Goal: Information Seeking & Learning: Learn about a topic

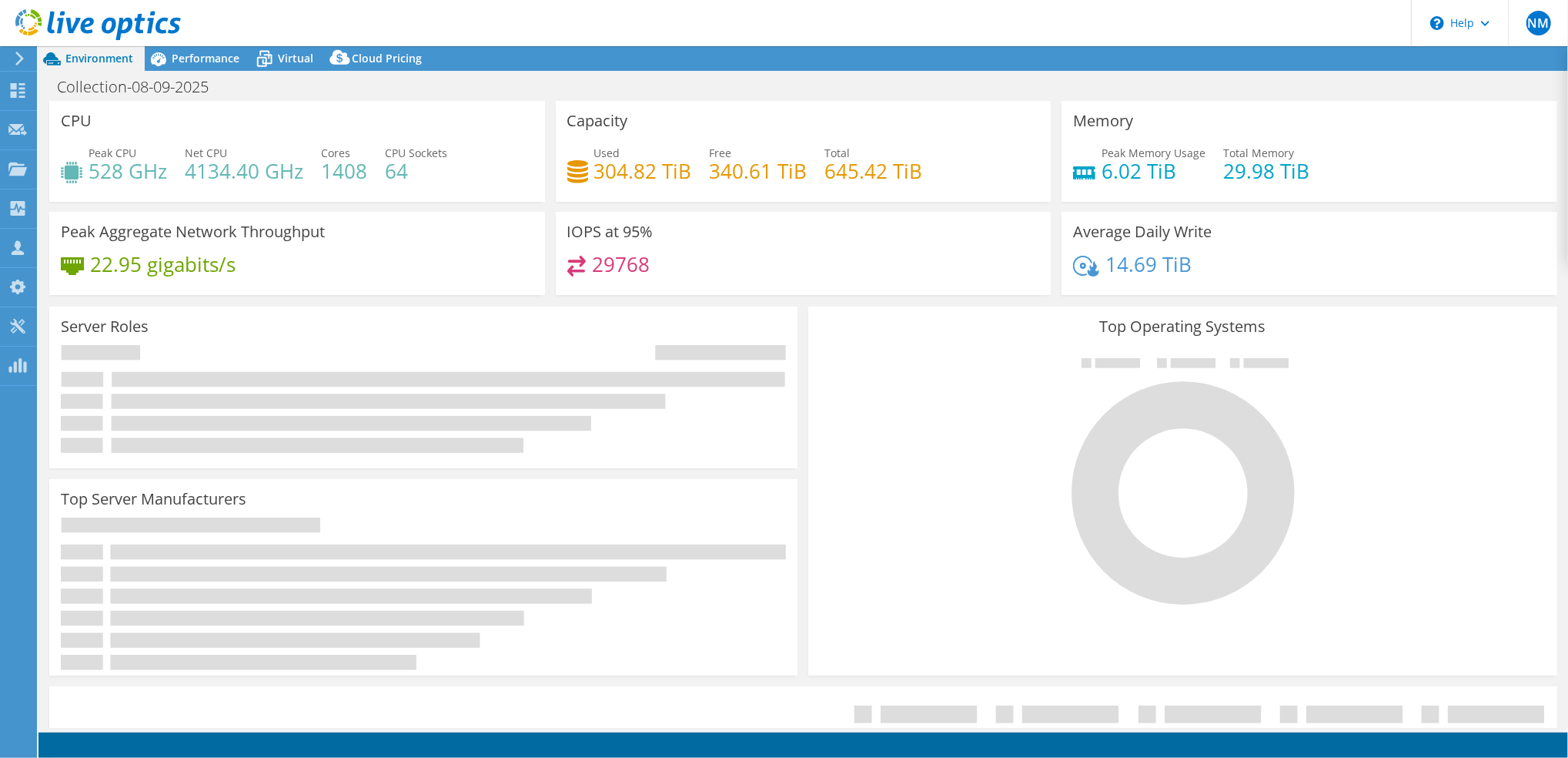
select select "USD"
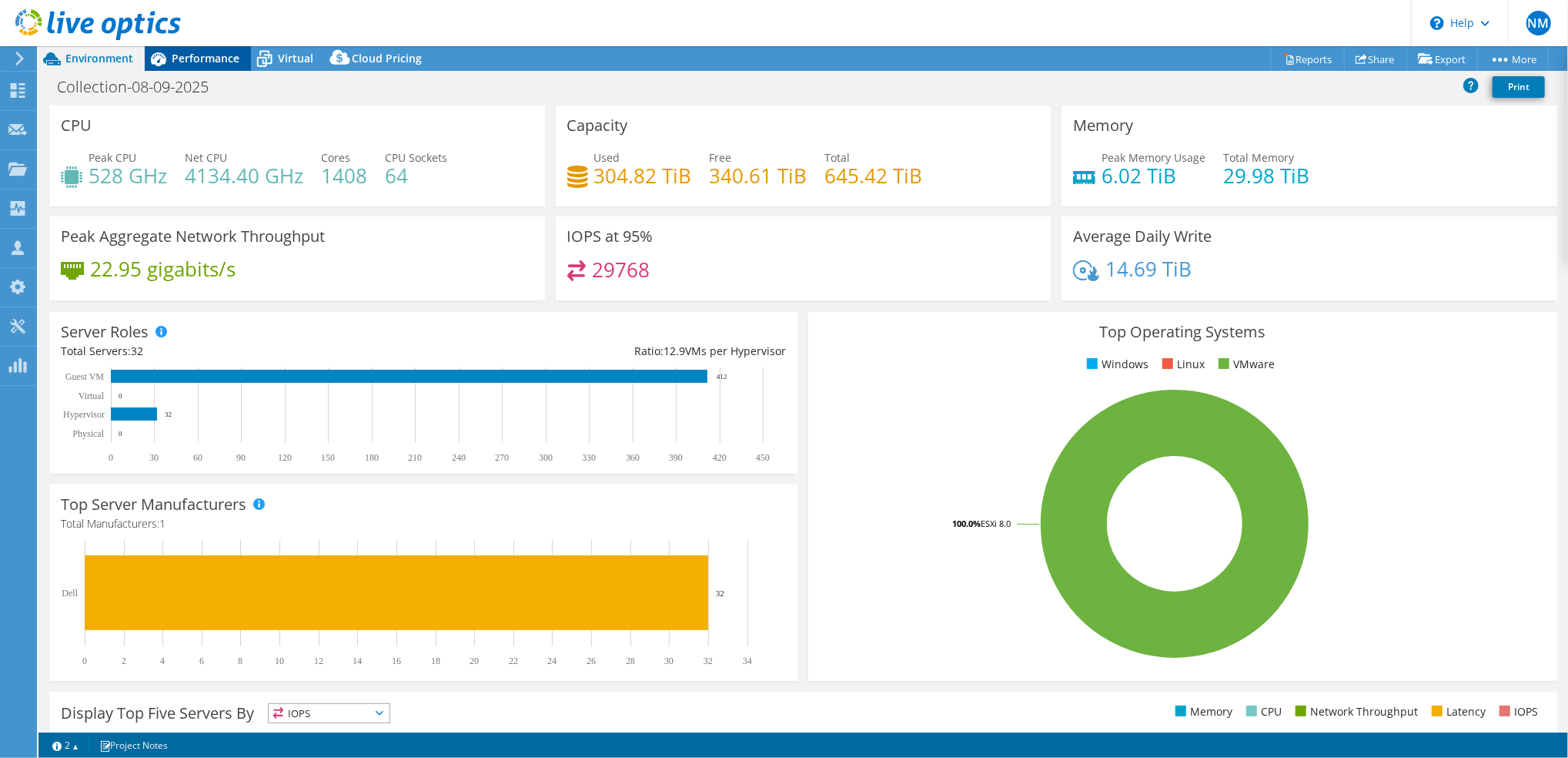
click at [231, 56] on span "Performance" at bounding box center [205, 58] width 68 height 15
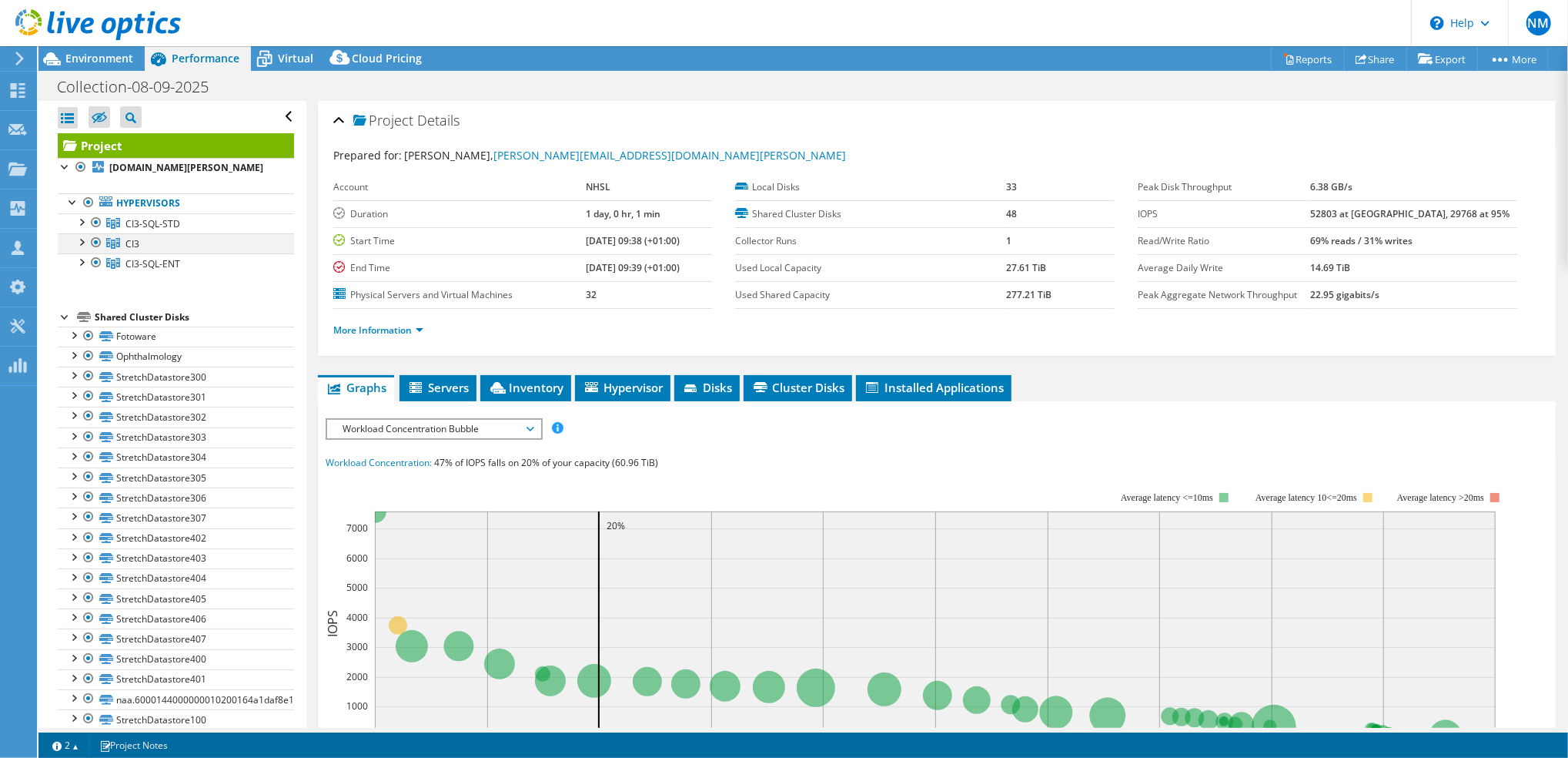
click at [93, 251] on div at bounding box center [95, 242] width 15 height 19
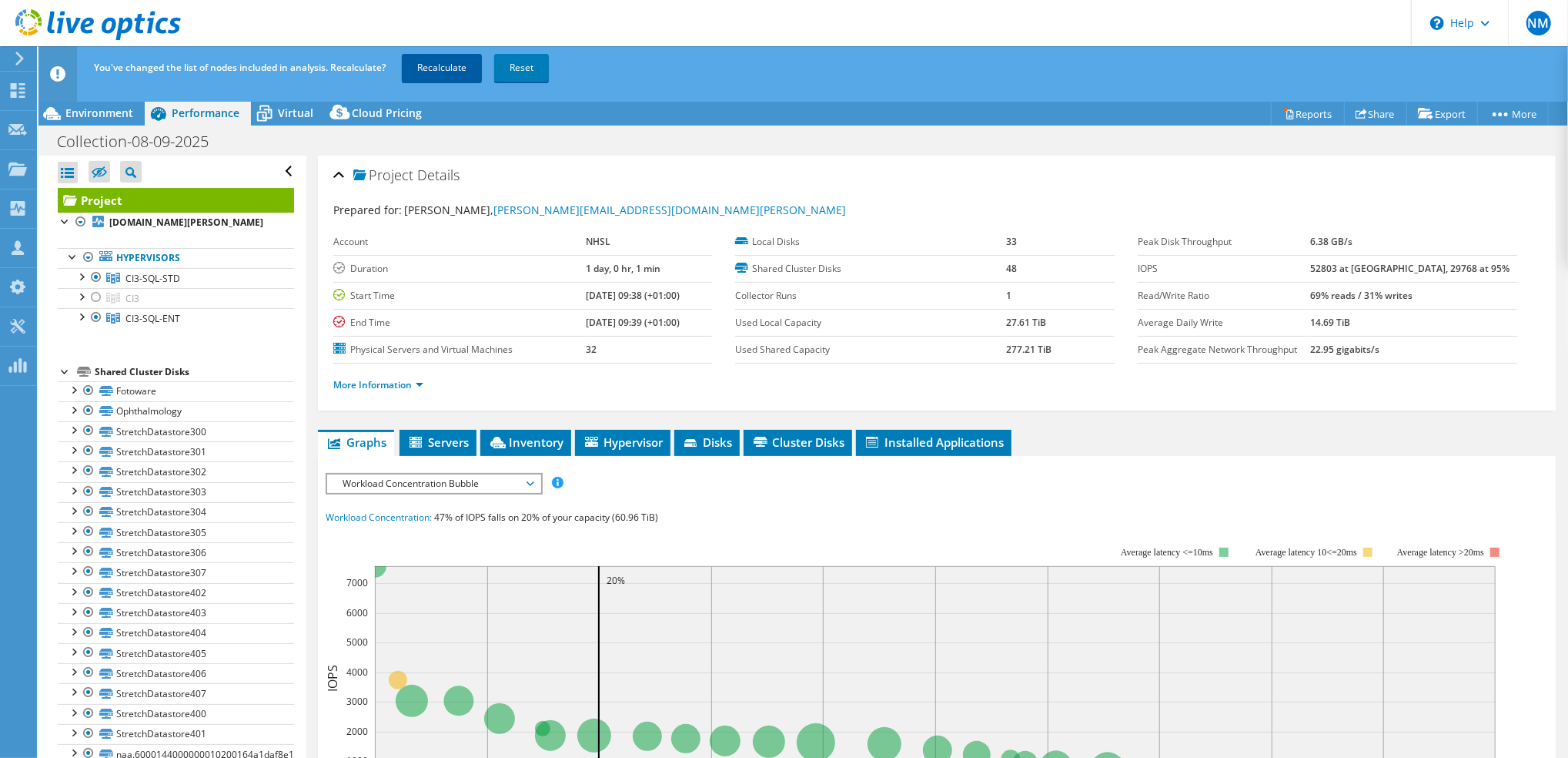
click at [447, 64] on link "Recalculate" at bounding box center [442, 67] width 80 height 27
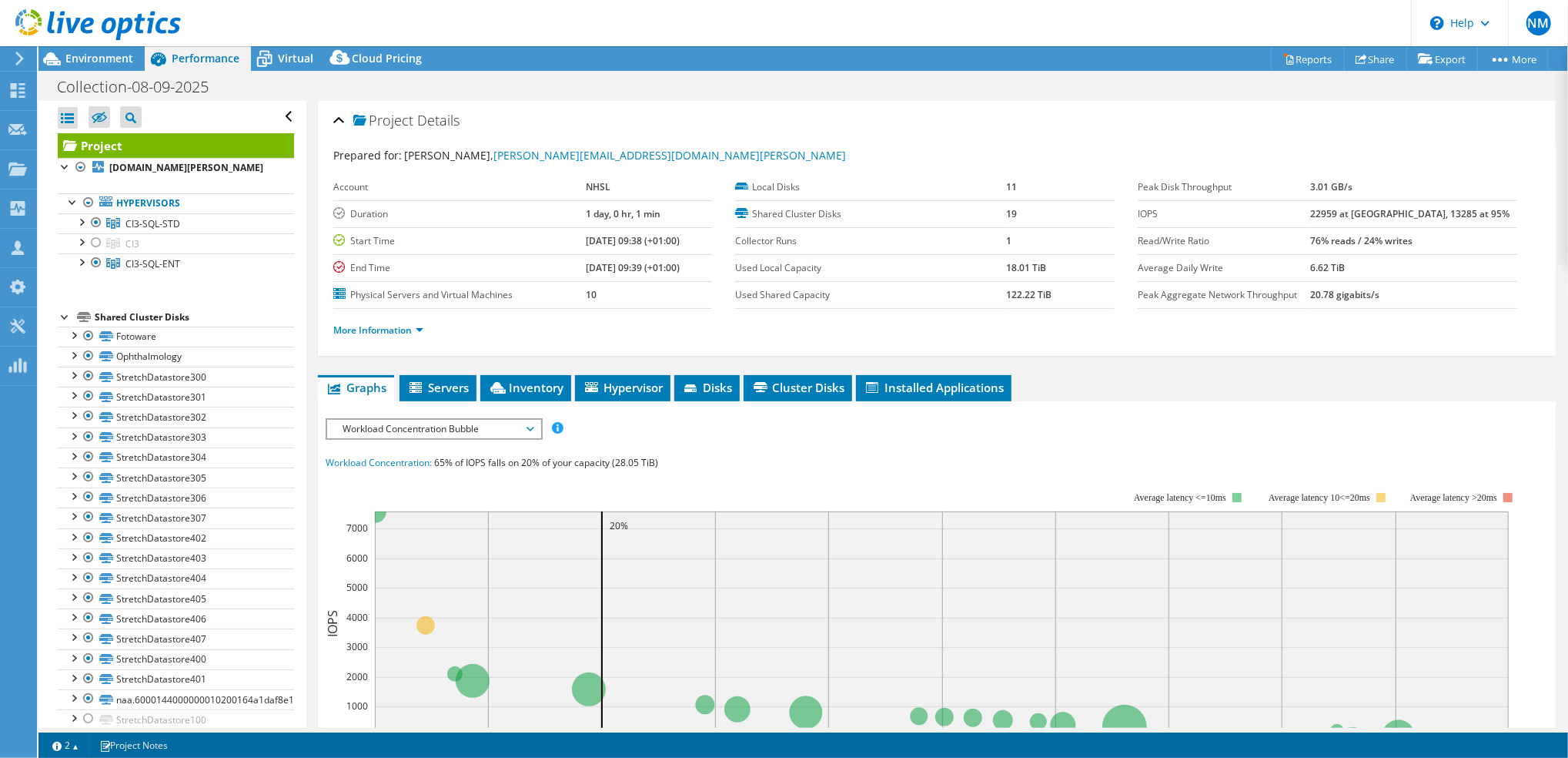
scroll to position [102, 0]
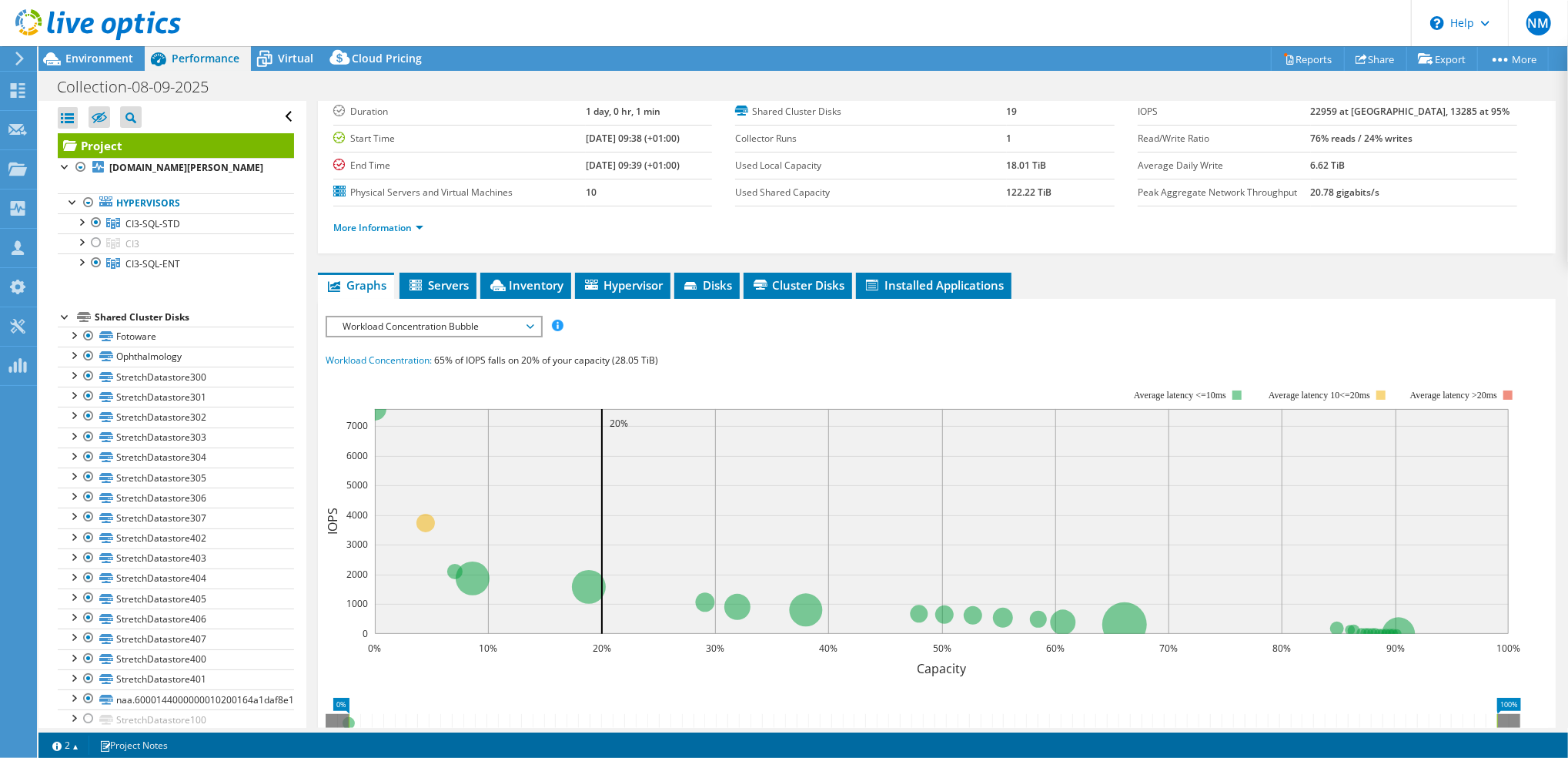
click at [533, 318] on span "Workload Concentration Bubble" at bounding box center [434, 326] width 213 height 19
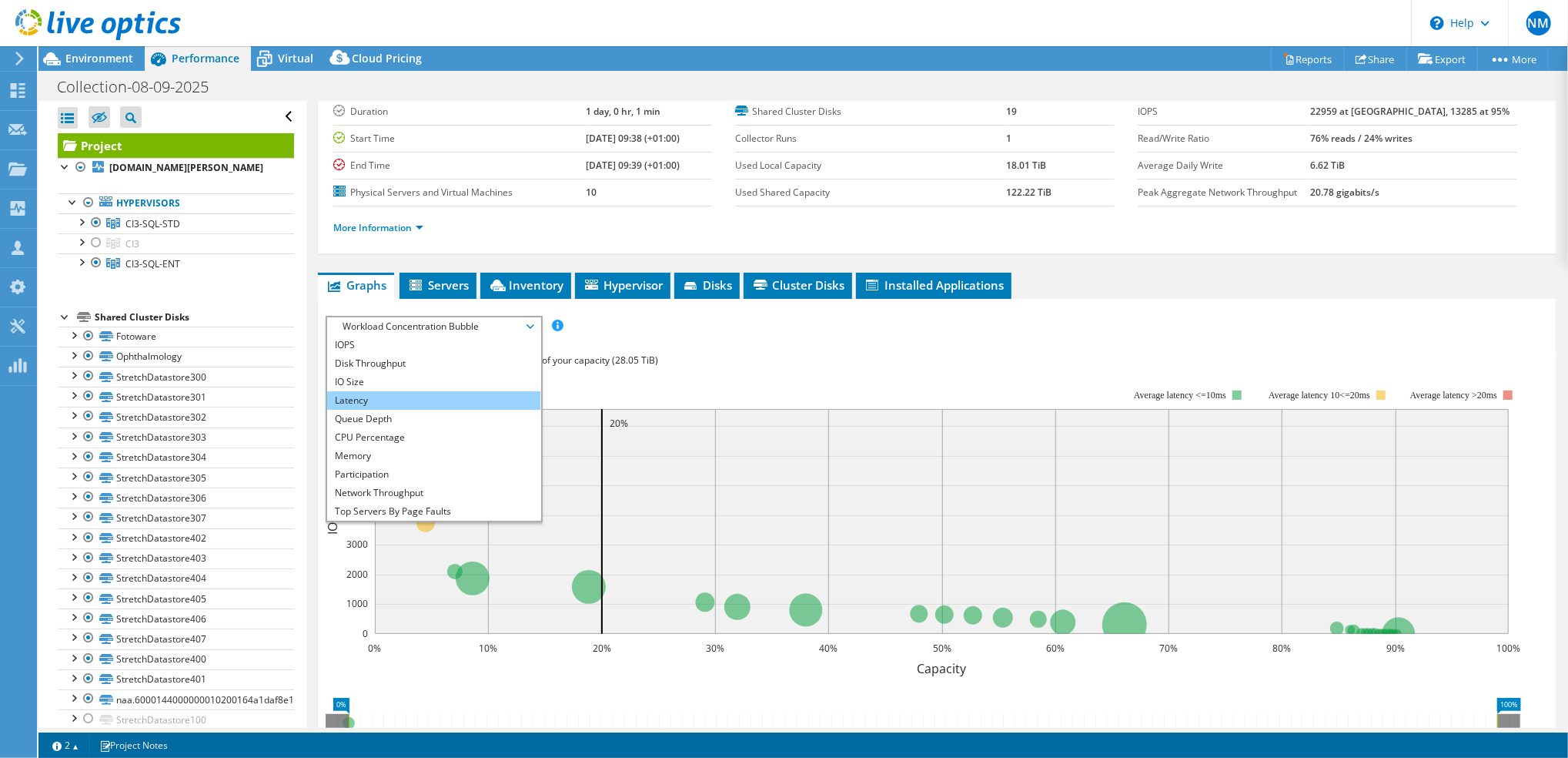
click at [456, 396] on li "Latency" at bounding box center [434, 400] width 213 height 19
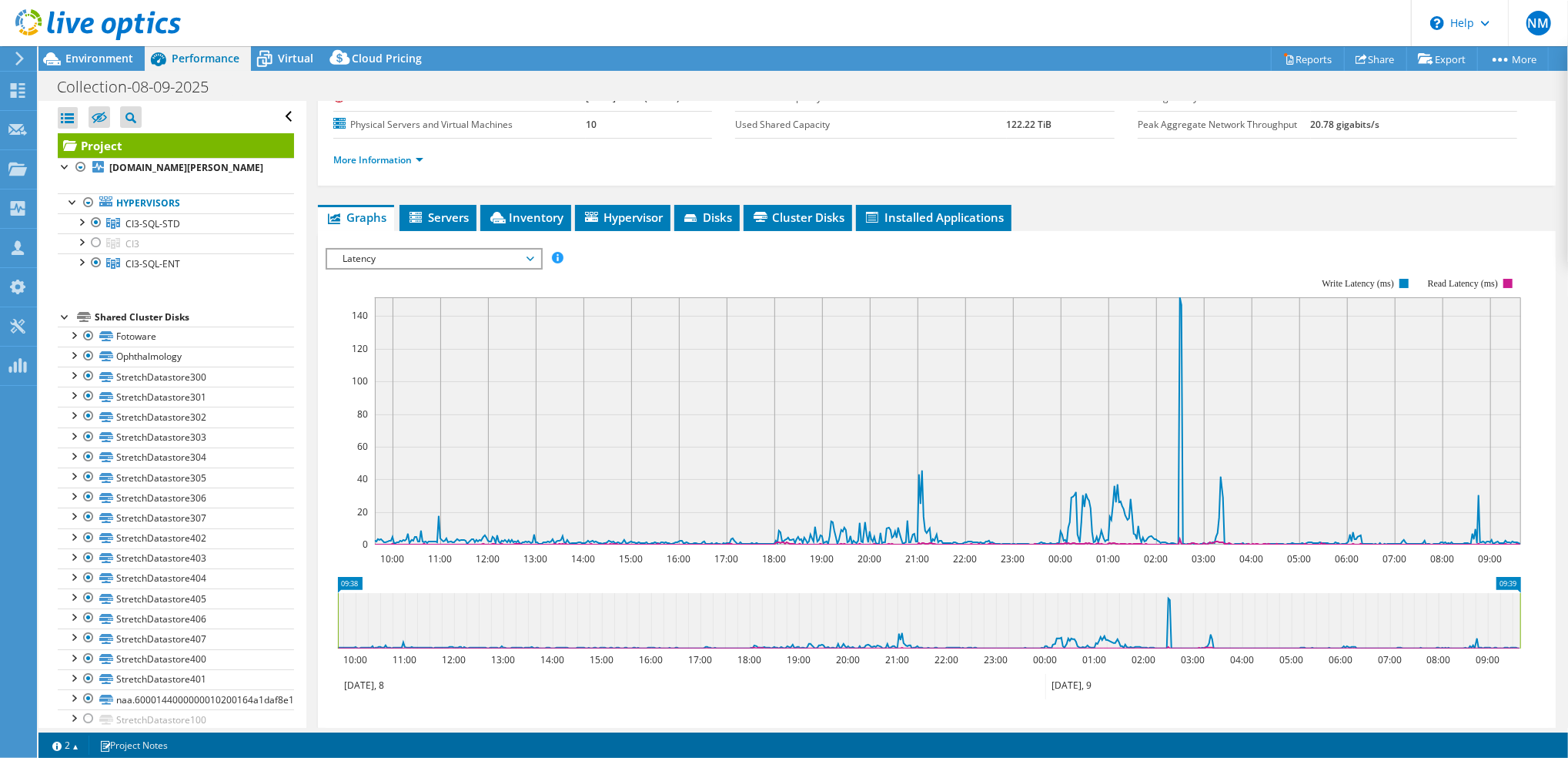
scroll to position [205, 0]
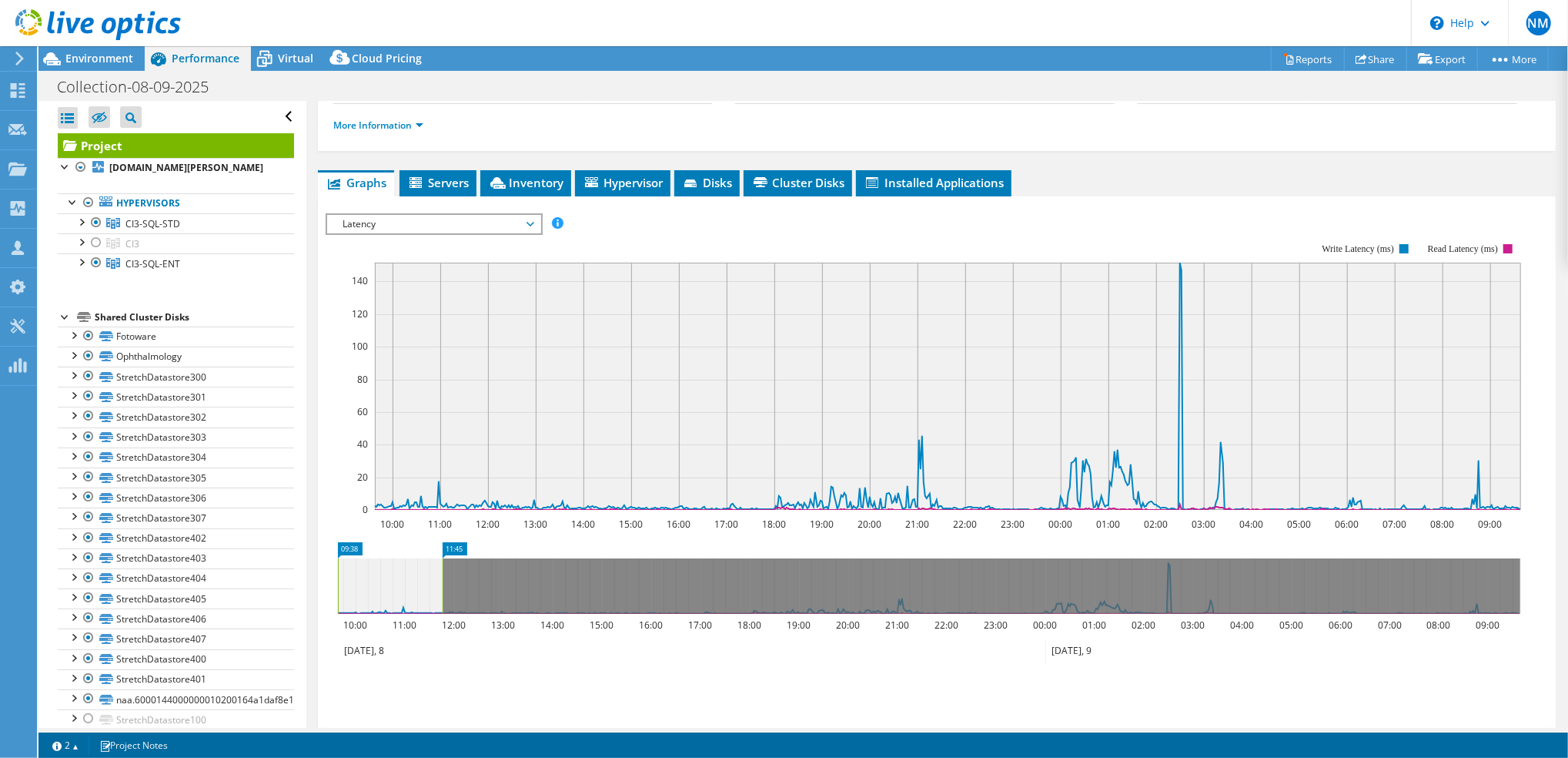
drag, startPoint x: 1518, startPoint y: 571, endPoint x: 434, endPoint y: 592, distance: 1084.2
click at [439, 592] on rect at bounding box center [442, 586] width 6 height 56
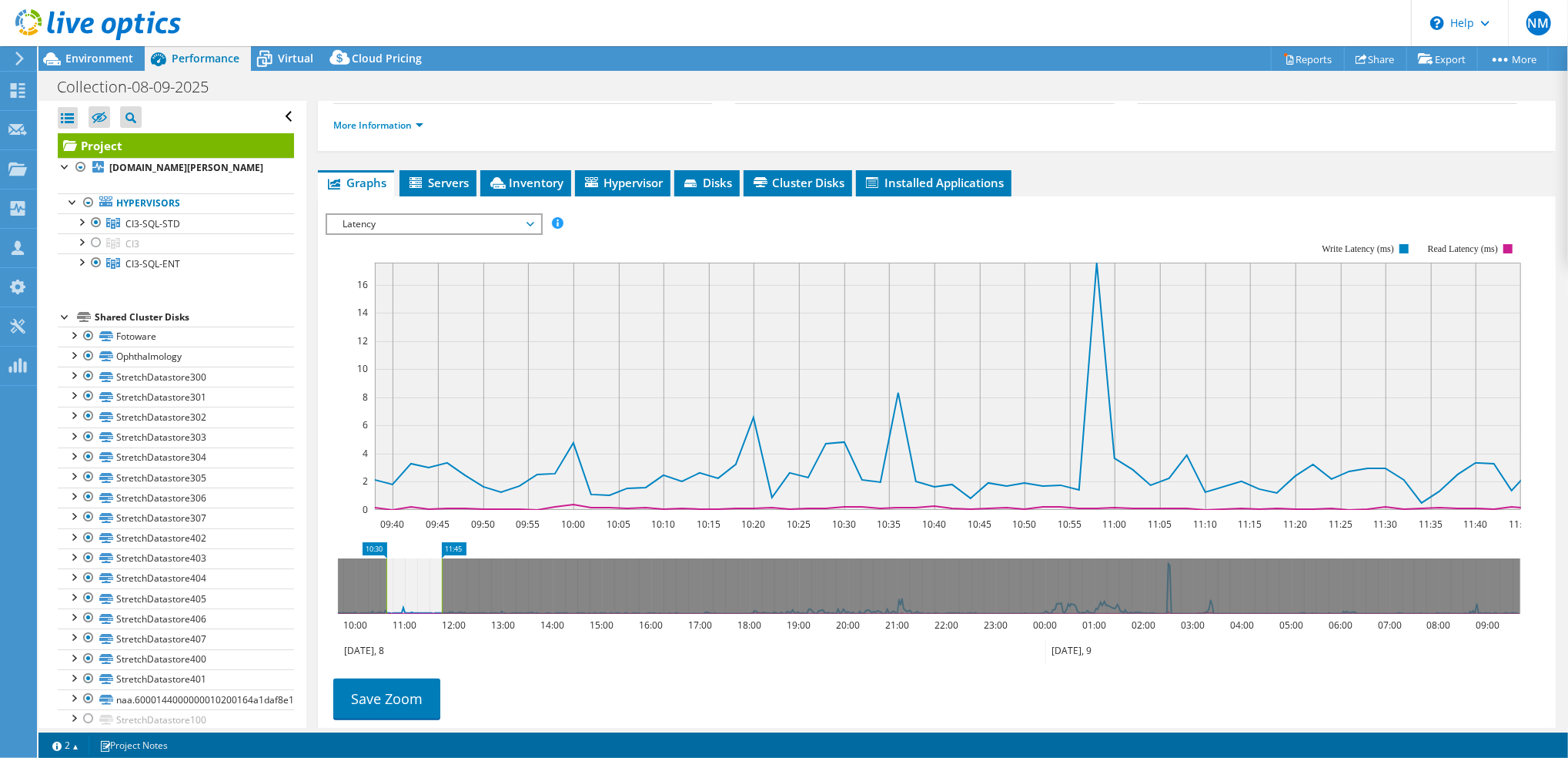
drag, startPoint x: 340, startPoint y: 576, endPoint x: 388, endPoint y: 578, distance: 48.0
click at [388, 578] on rect at bounding box center [386, 586] width 6 height 56
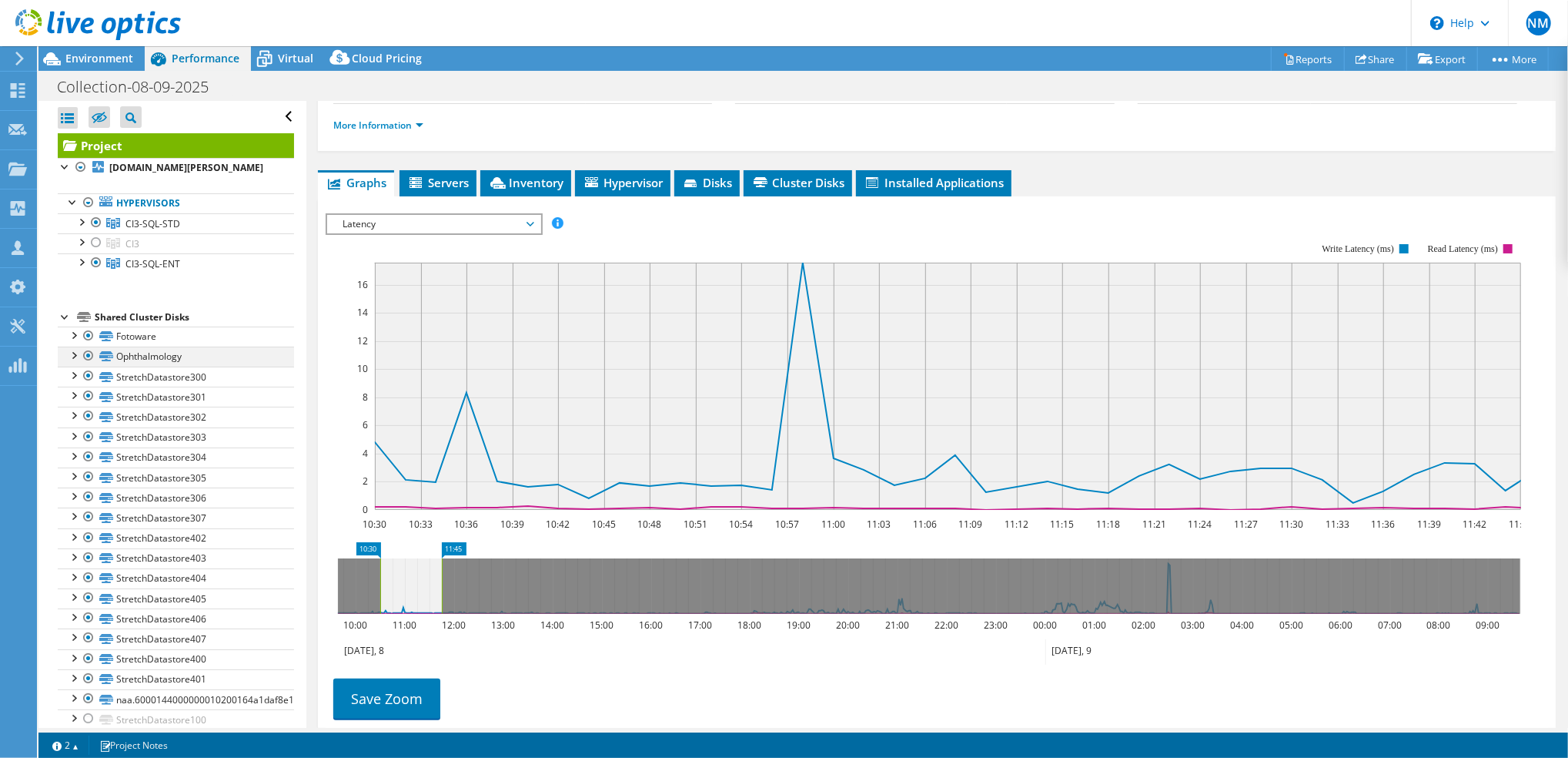
click at [72, 362] on div at bounding box center [72, 354] width 15 height 15
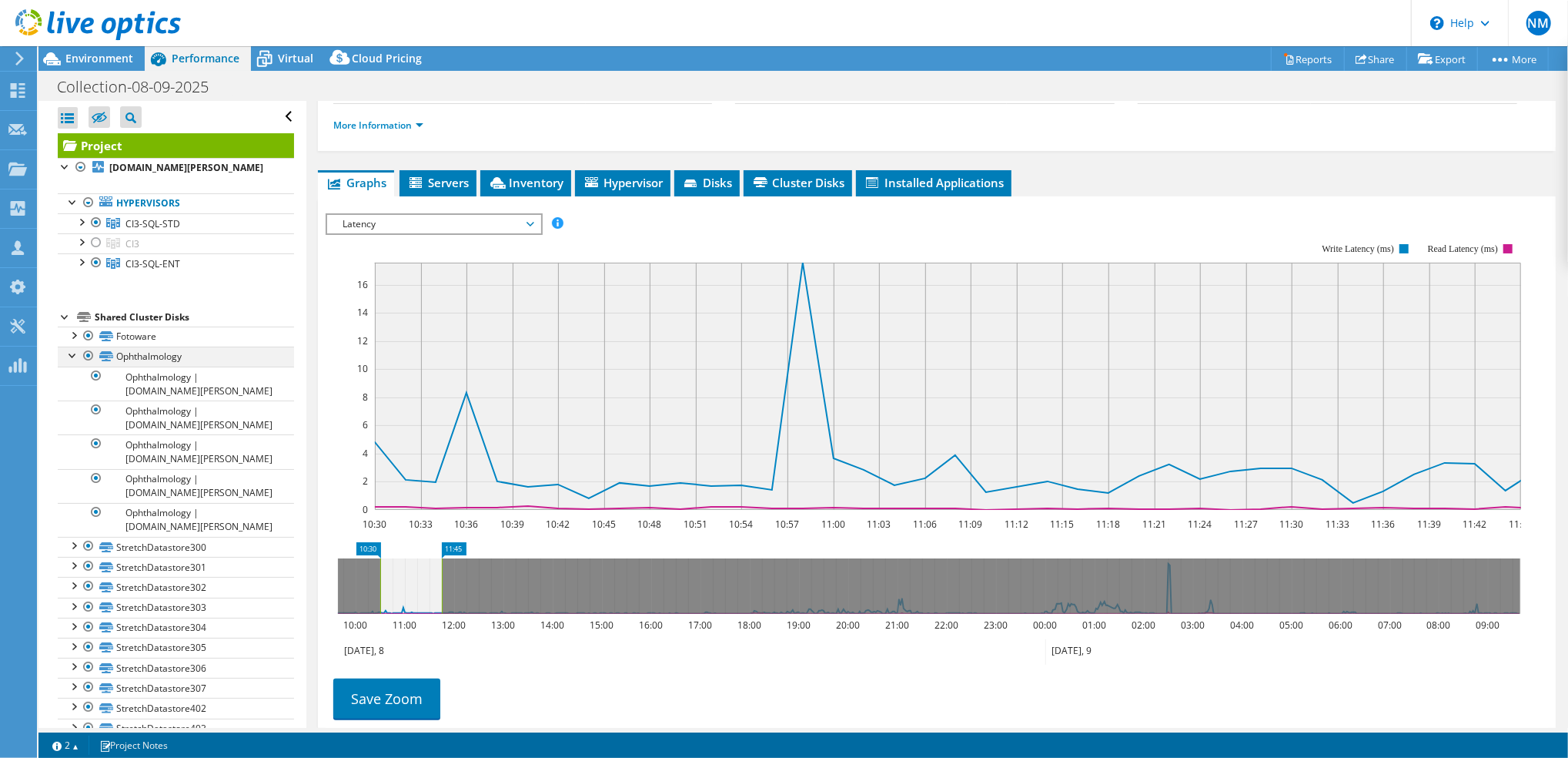
click at [69, 362] on div at bounding box center [72, 354] width 15 height 15
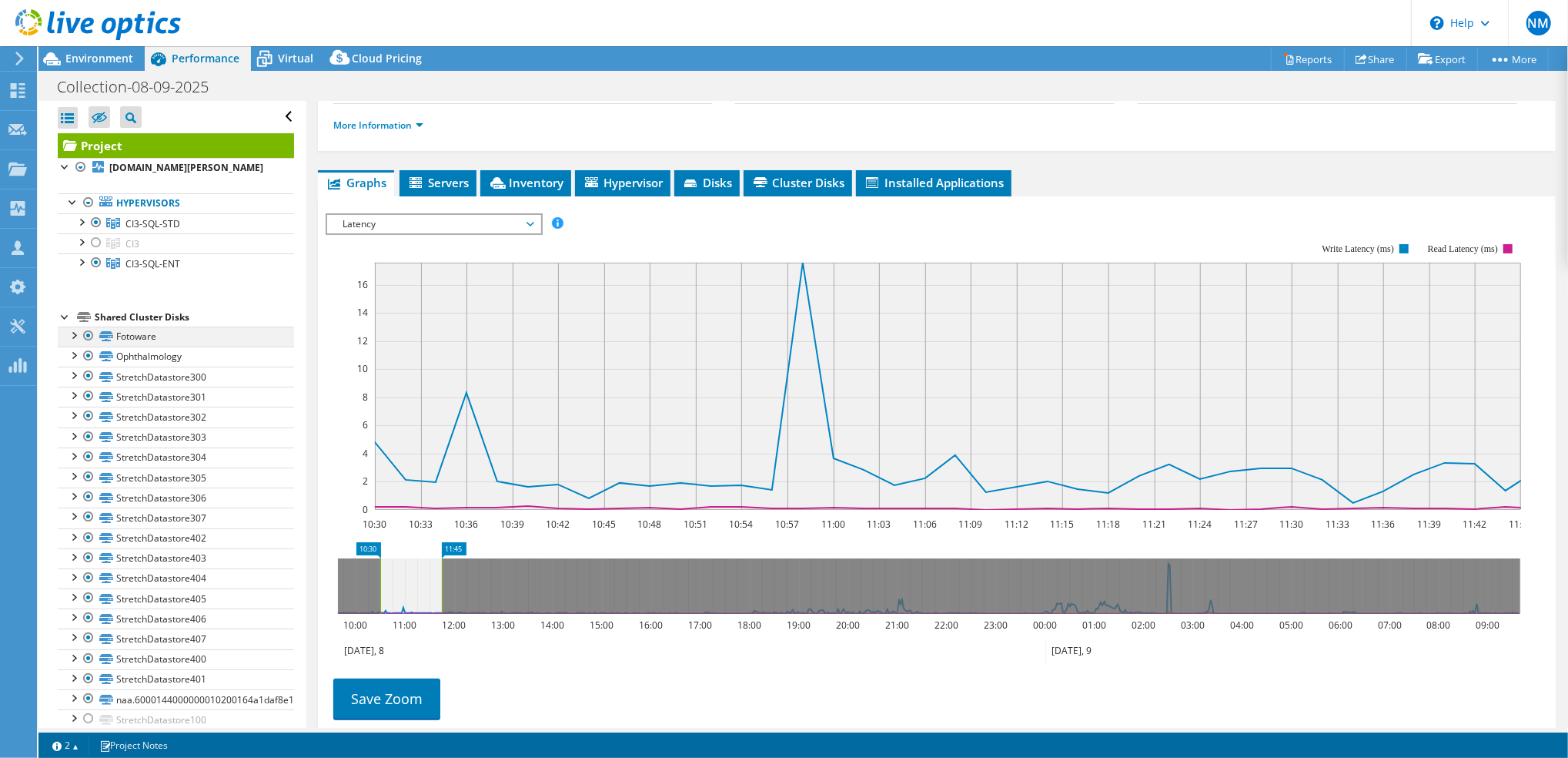
click at [76, 342] on div at bounding box center [72, 334] width 15 height 15
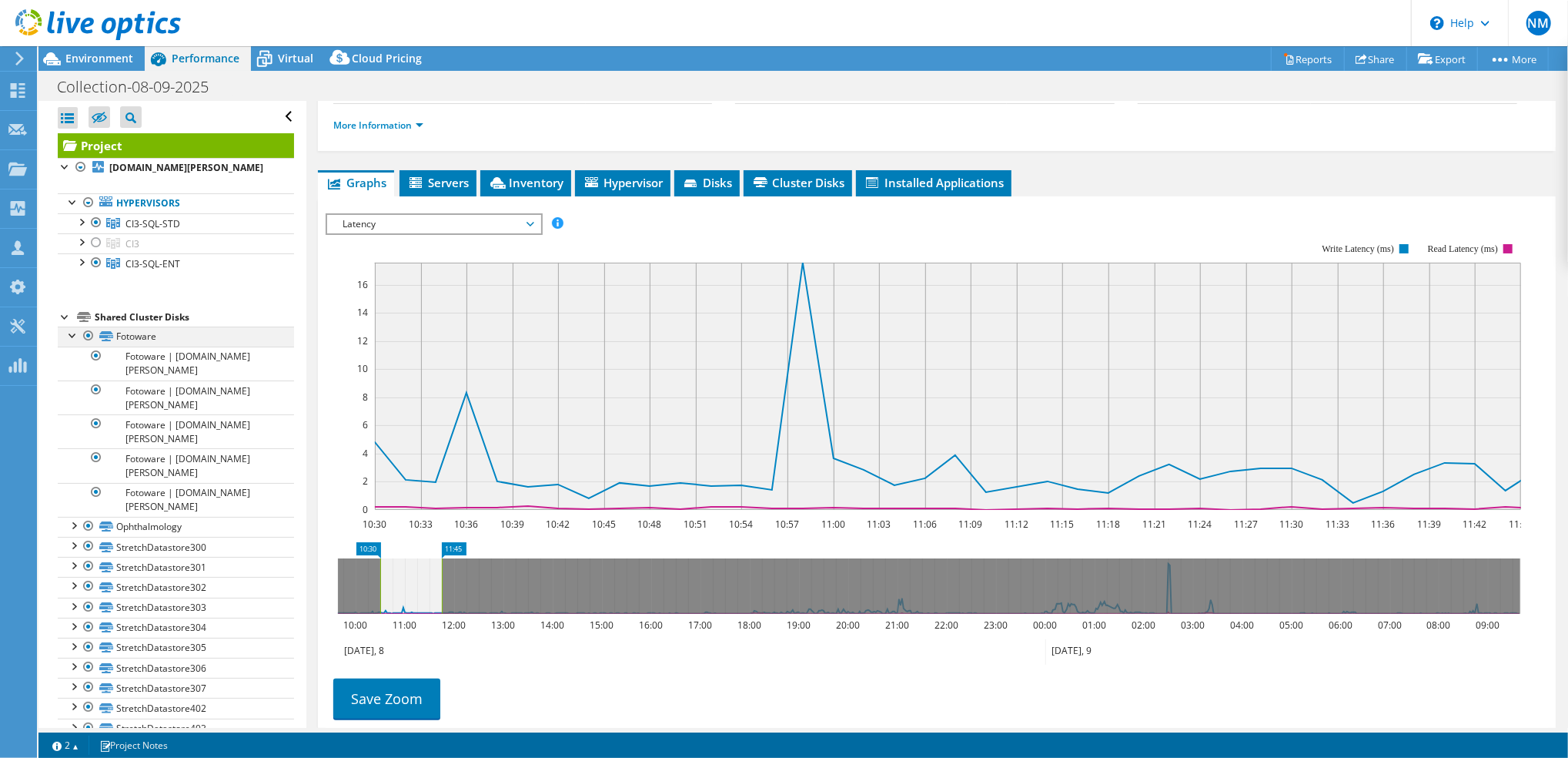
click at [70, 342] on div at bounding box center [72, 334] width 15 height 15
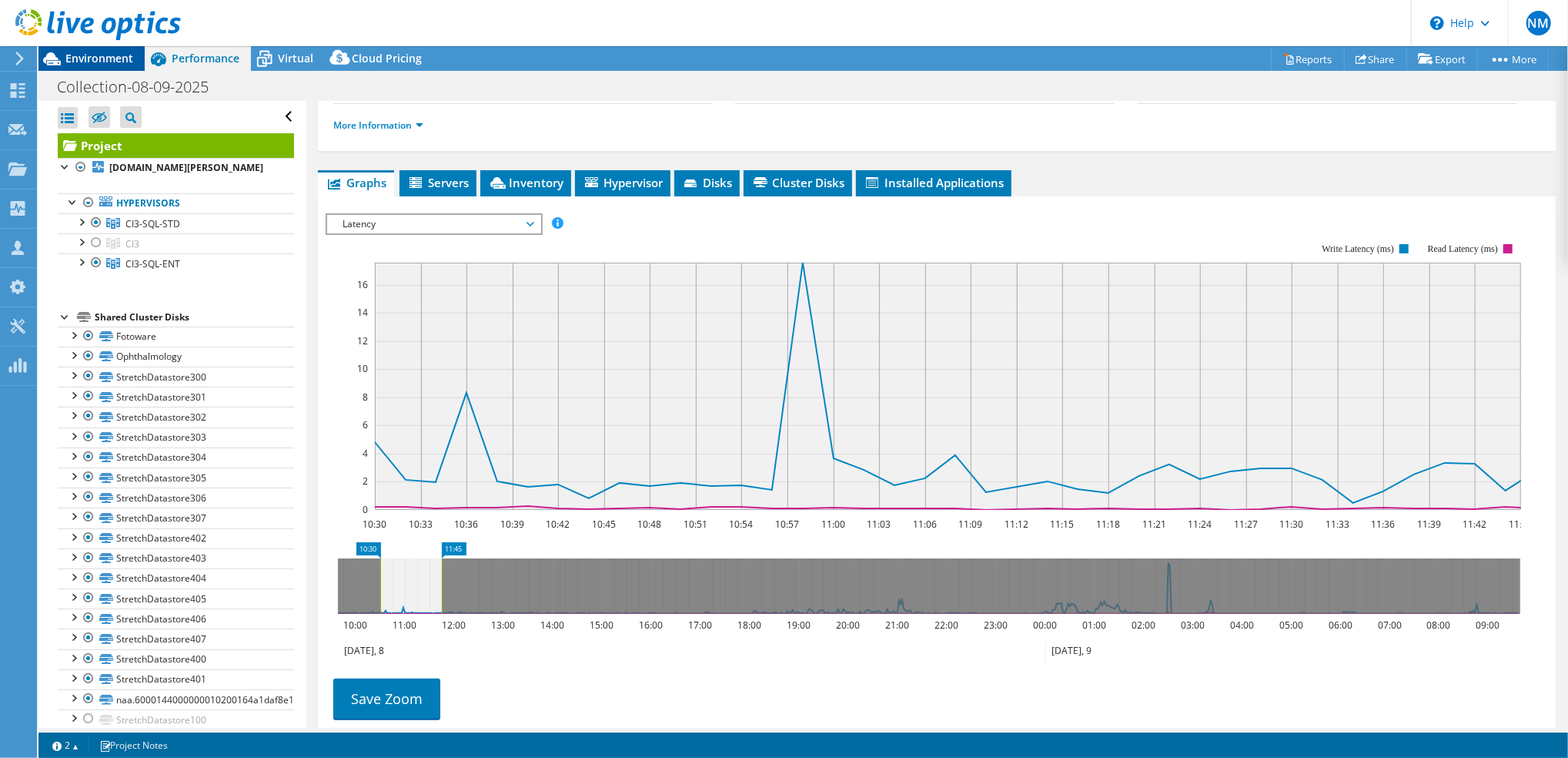
click at [85, 52] on span "Environment" at bounding box center [99, 58] width 68 height 15
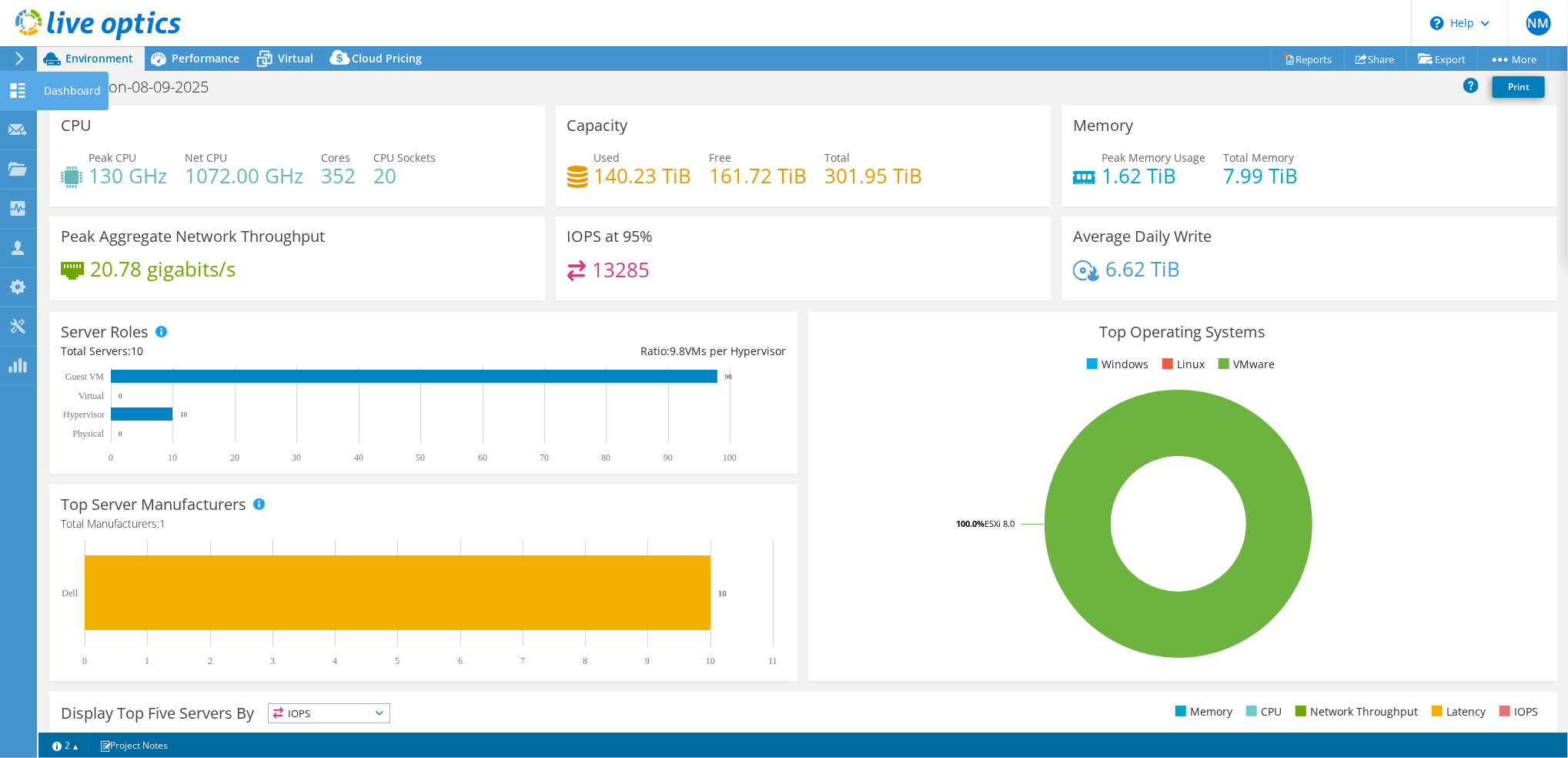
click at [12, 86] on use at bounding box center [18, 90] width 15 height 15
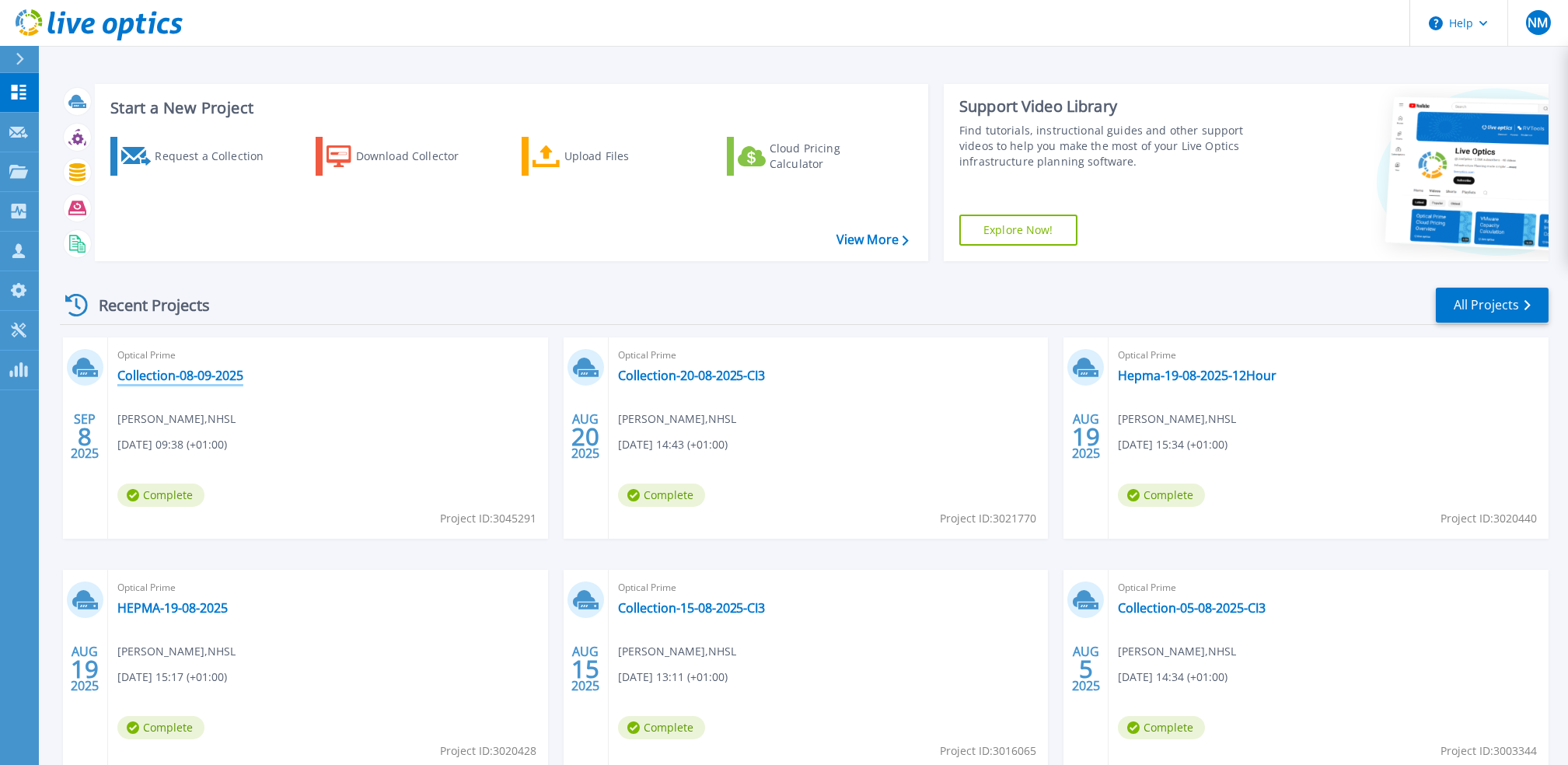
click at [199, 376] on link "Collection-08-09-2025" at bounding box center [180, 375] width 126 height 15
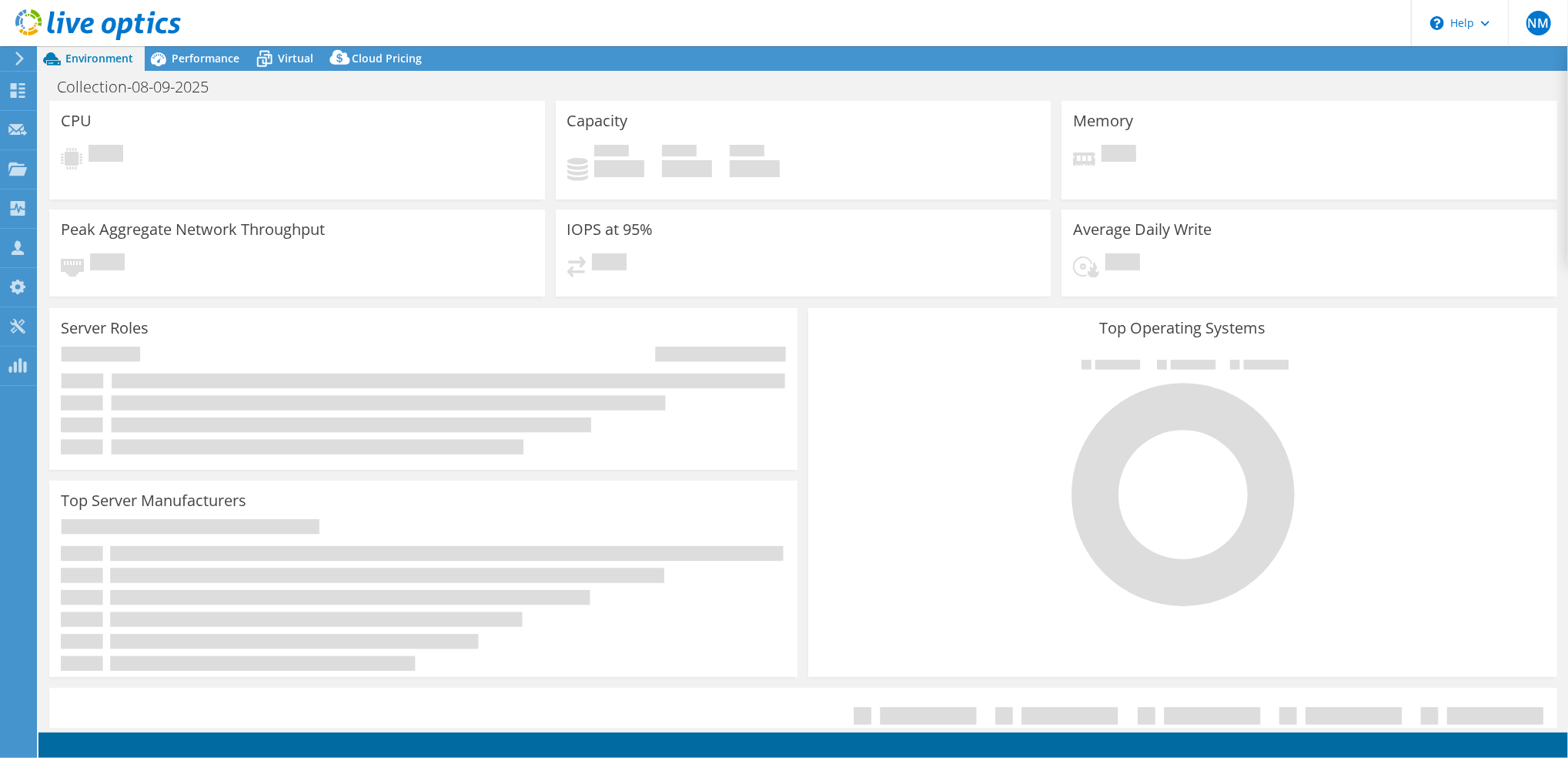
select select "USD"
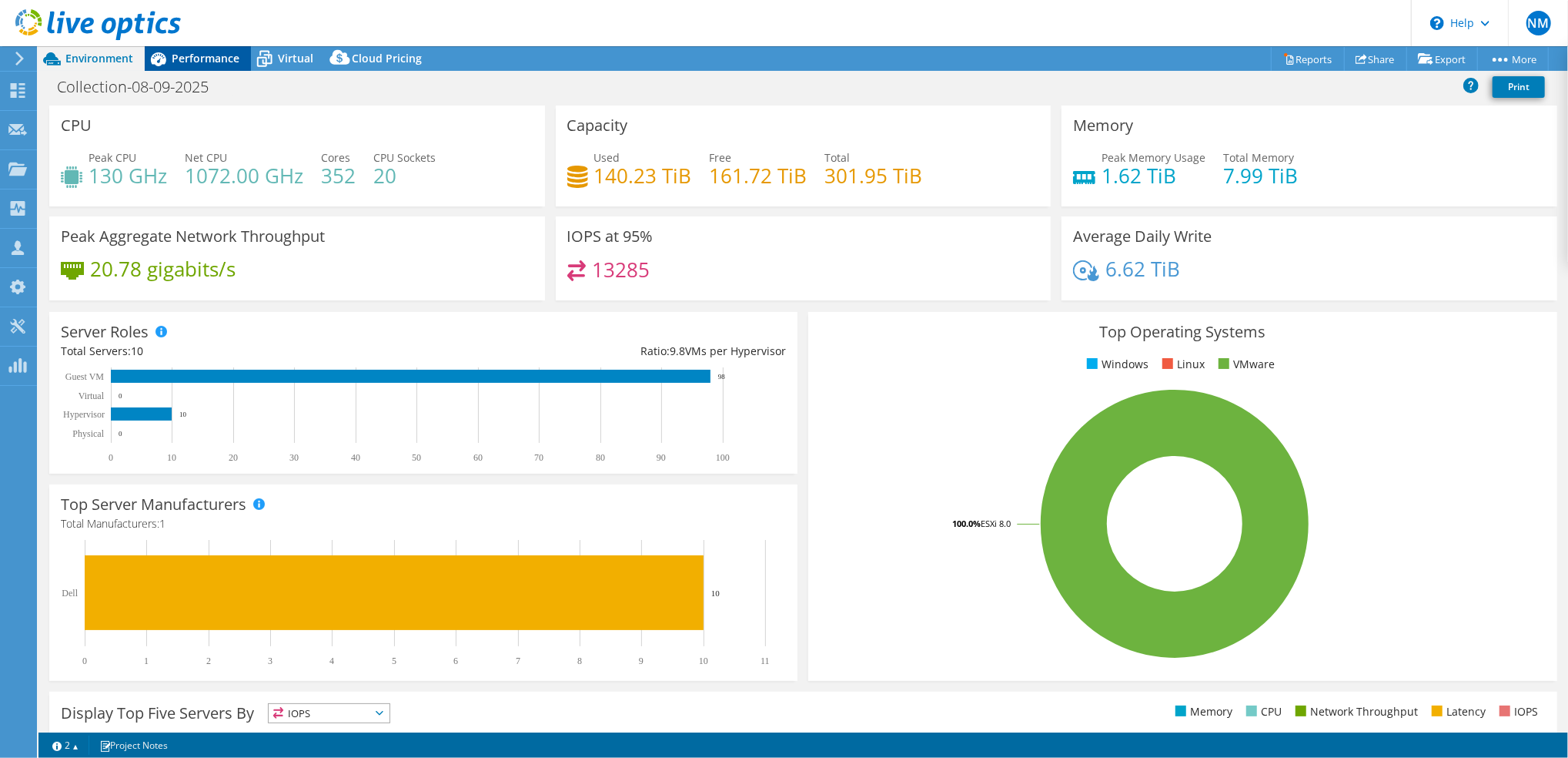
click at [202, 56] on span "Performance" at bounding box center [205, 58] width 68 height 15
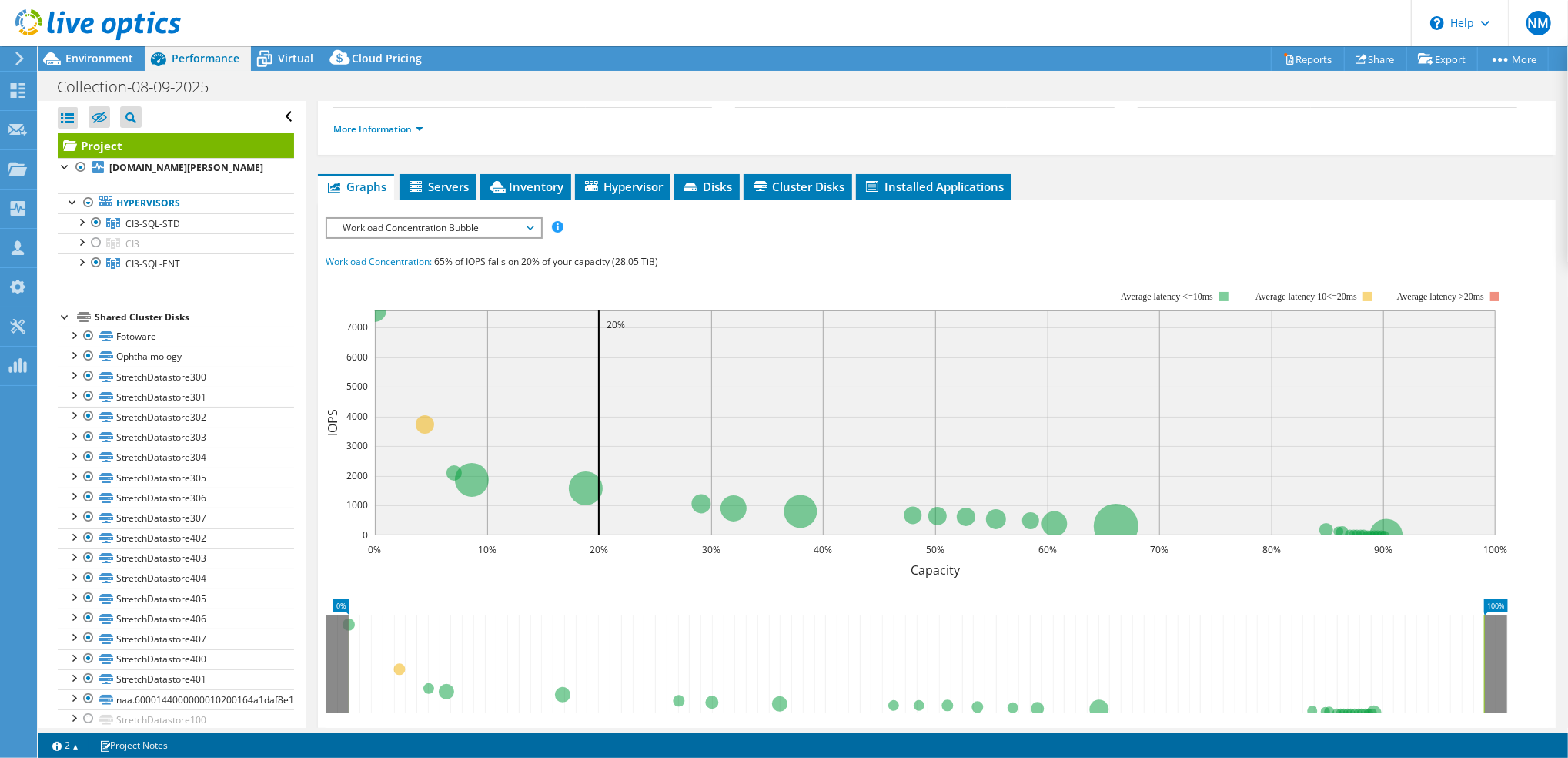
scroll to position [205, 0]
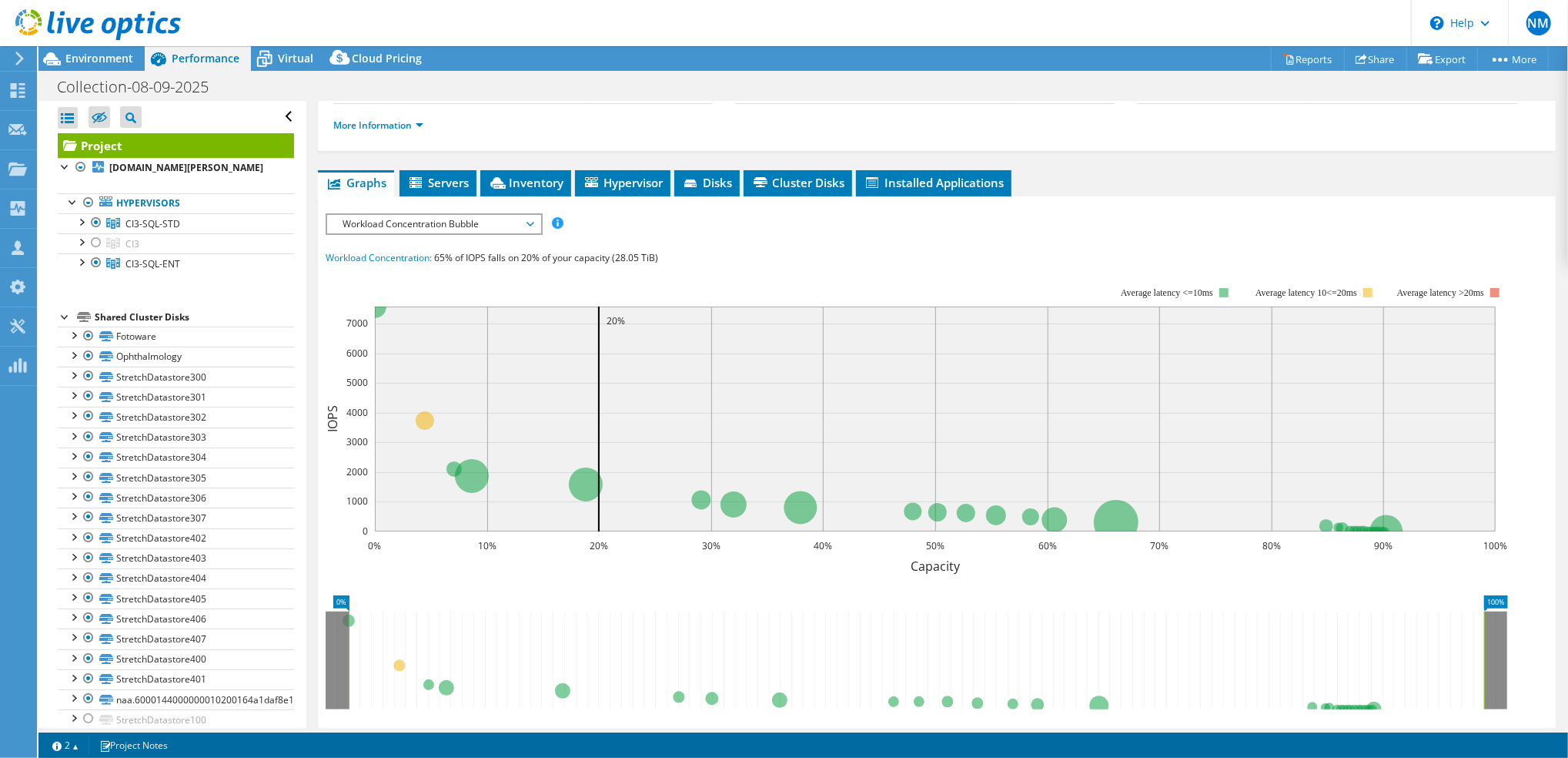
click at [535, 220] on span "Workload Concentration Bubble" at bounding box center [434, 224] width 213 height 19
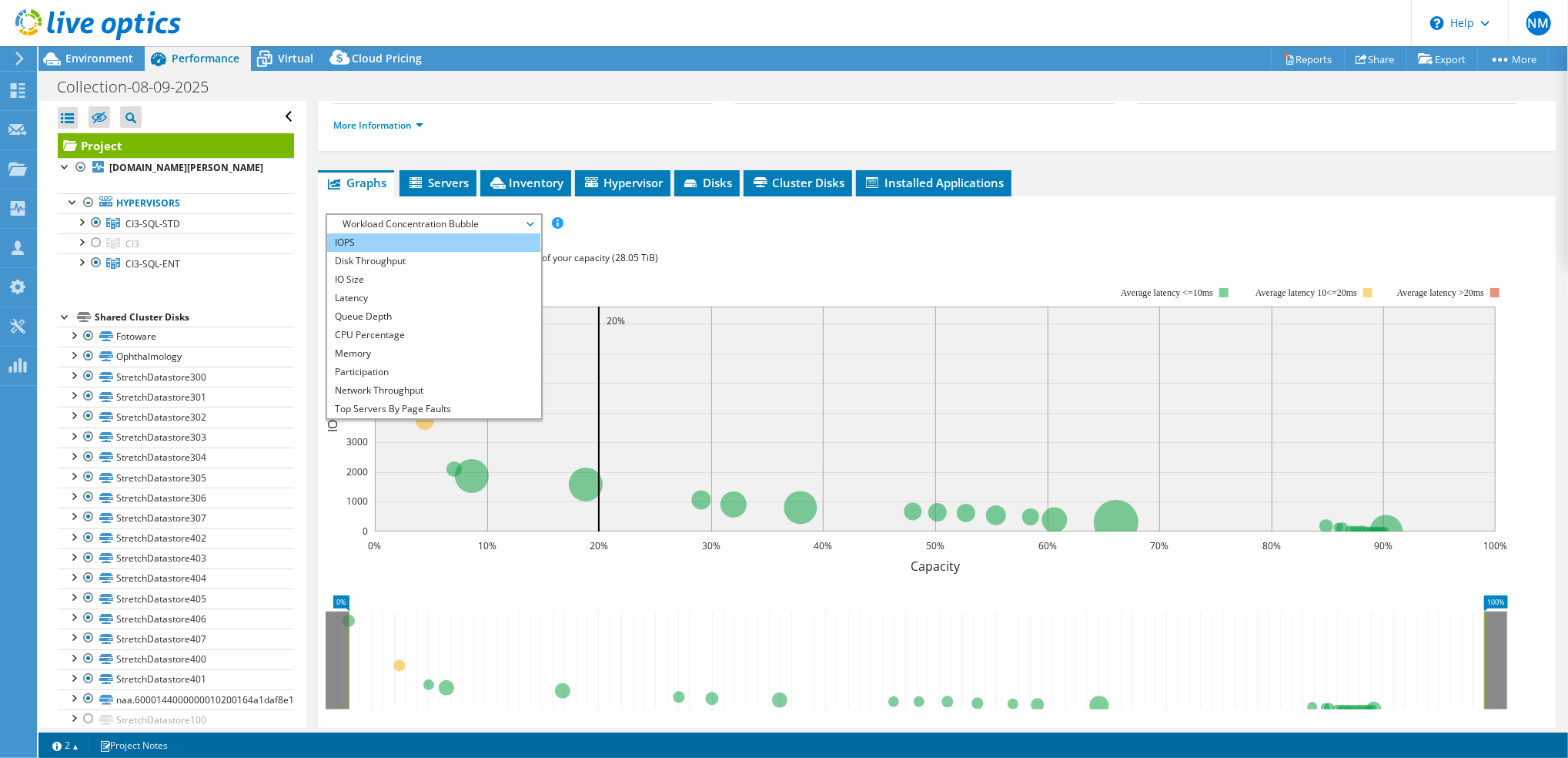
click at [352, 236] on li "IOPS" at bounding box center [434, 242] width 213 height 19
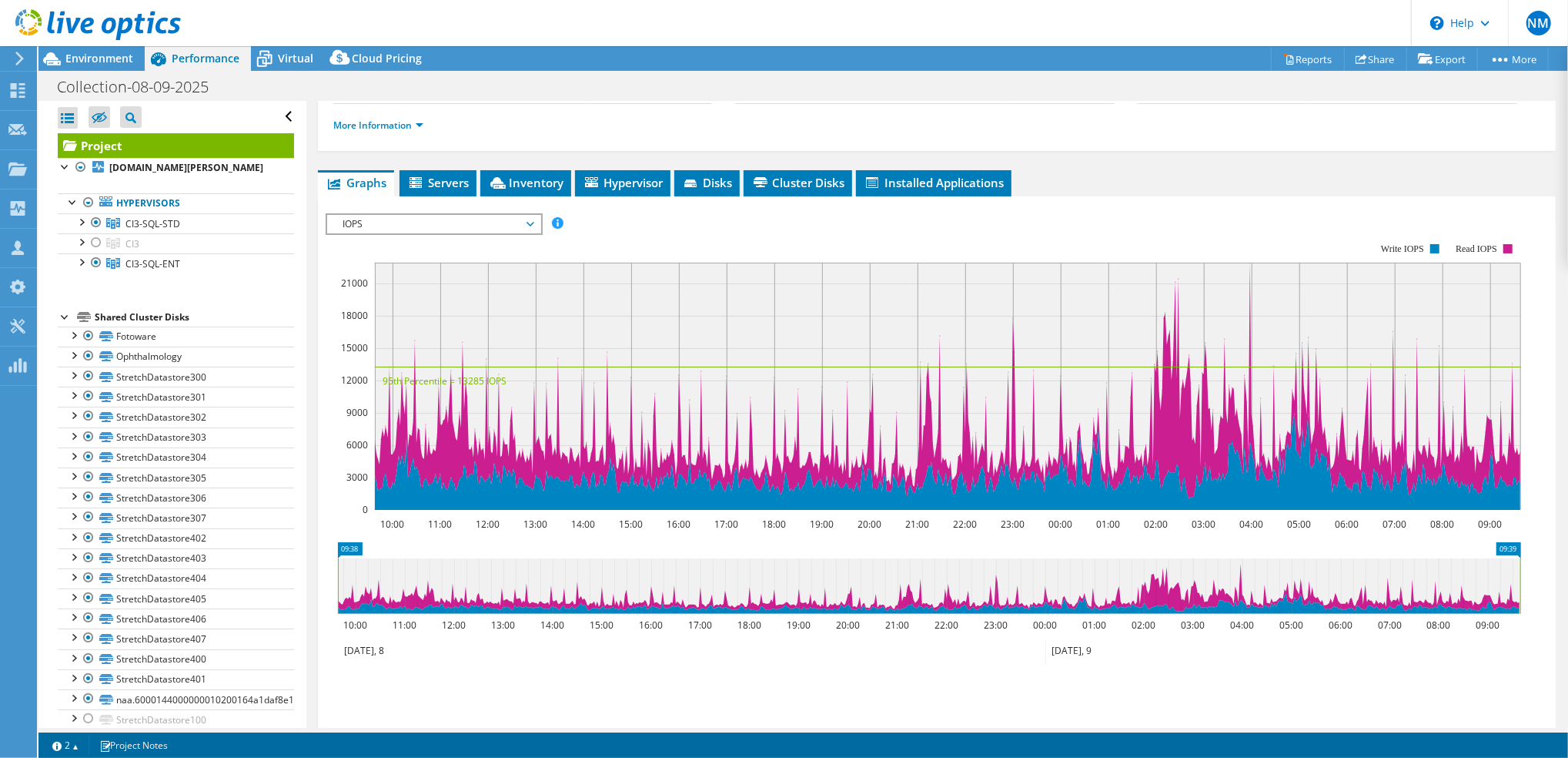
click at [506, 223] on span "IOPS" at bounding box center [434, 224] width 198 height 19
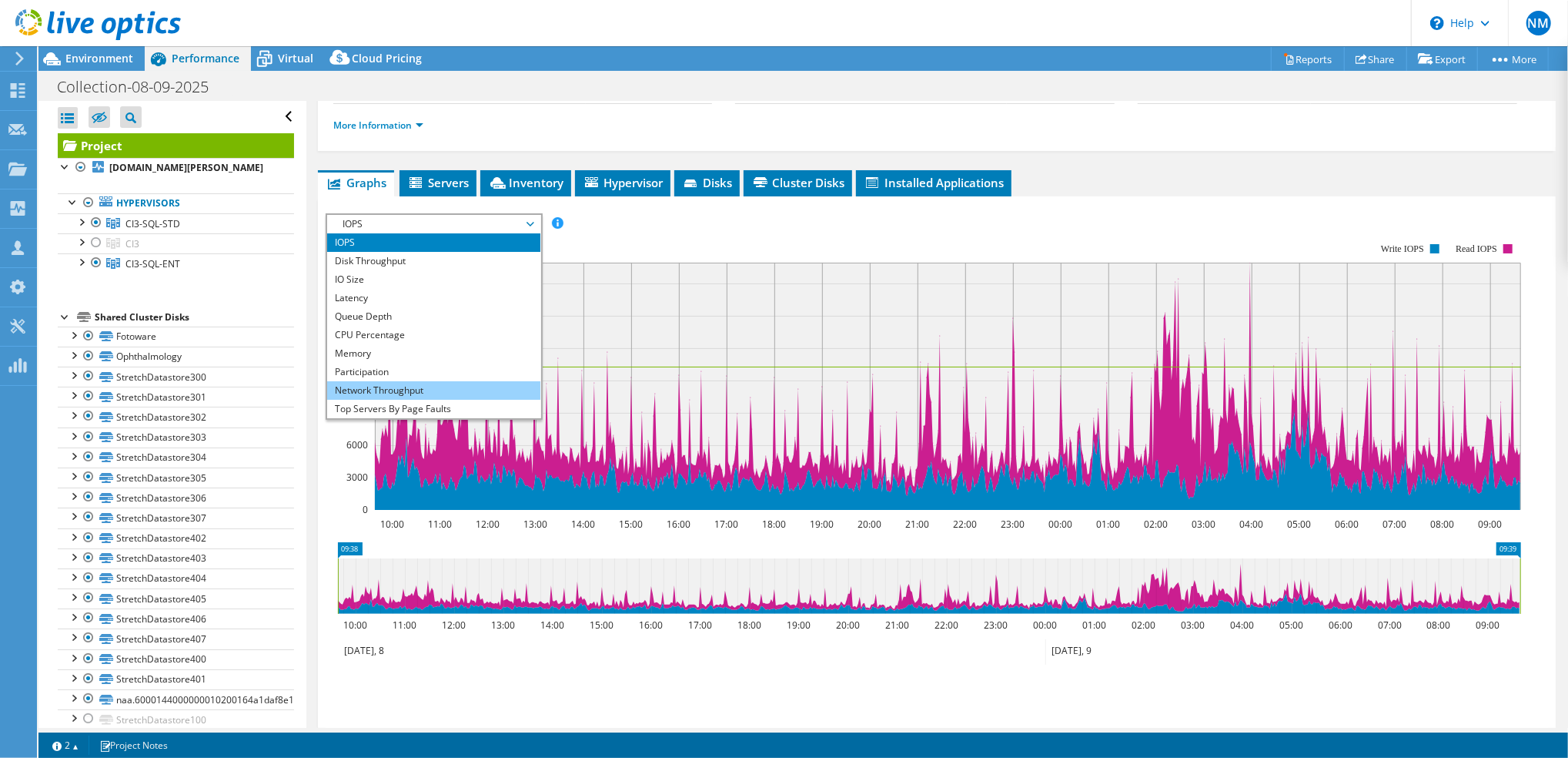
click at [463, 385] on li "Network Throughput" at bounding box center [434, 390] width 213 height 19
